Goal: Task Accomplishment & Management: Use online tool/utility

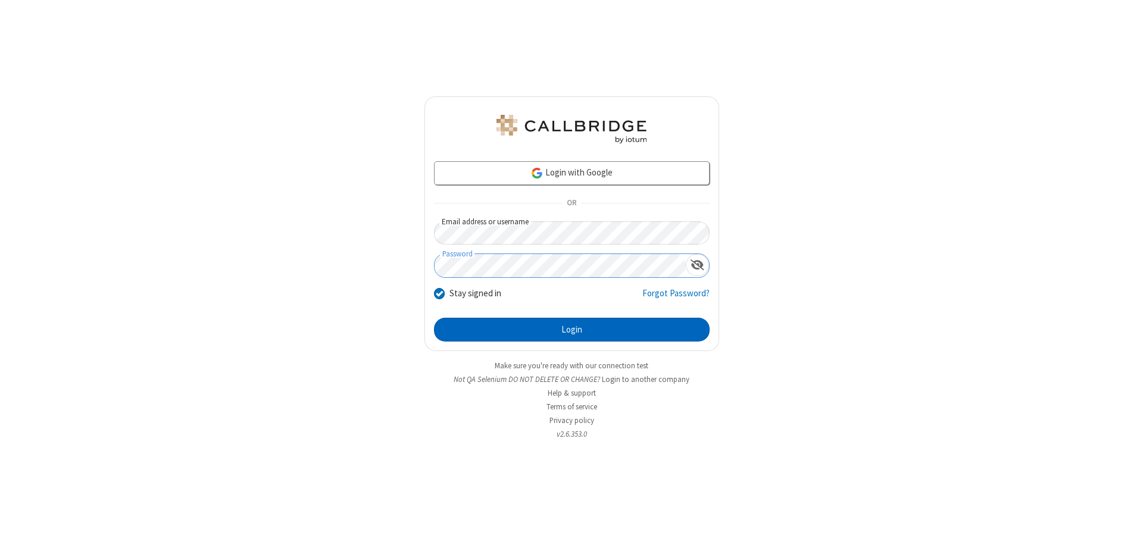
click at [572, 330] on button "Login" at bounding box center [572, 330] width 276 height 24
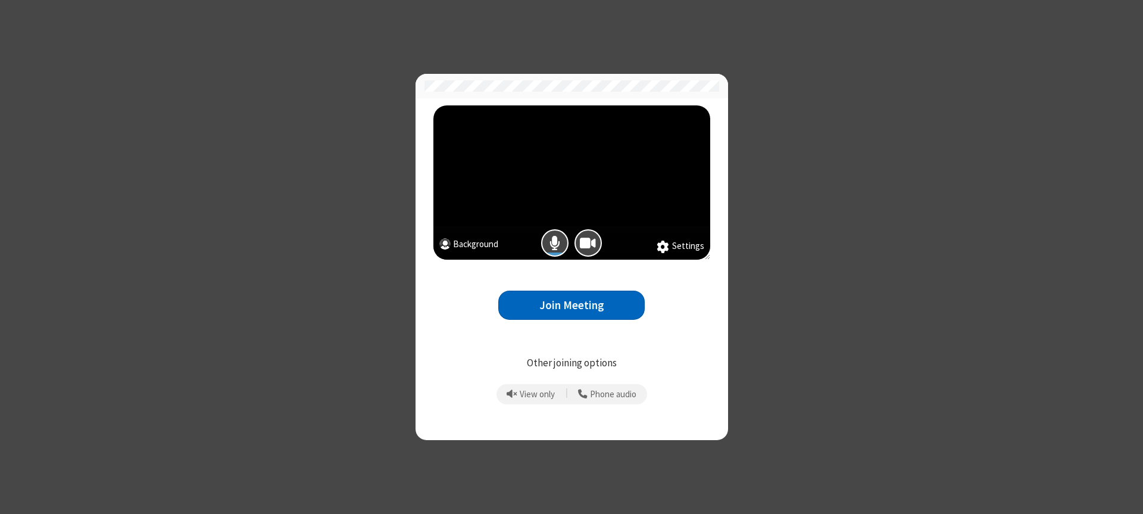
click at [572, 305] on button "Join Meeting" at bounding box center [571, 305] width 146 height 29
